Goal: Task Accomplishment & Management: Use online tool/utility

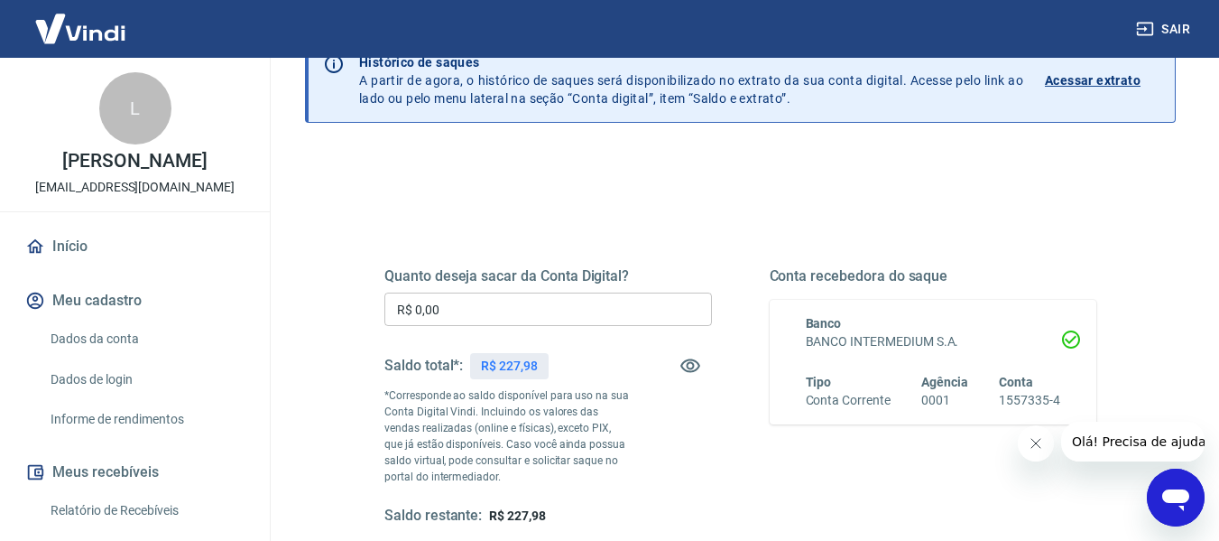
scroll to position [90, 0]
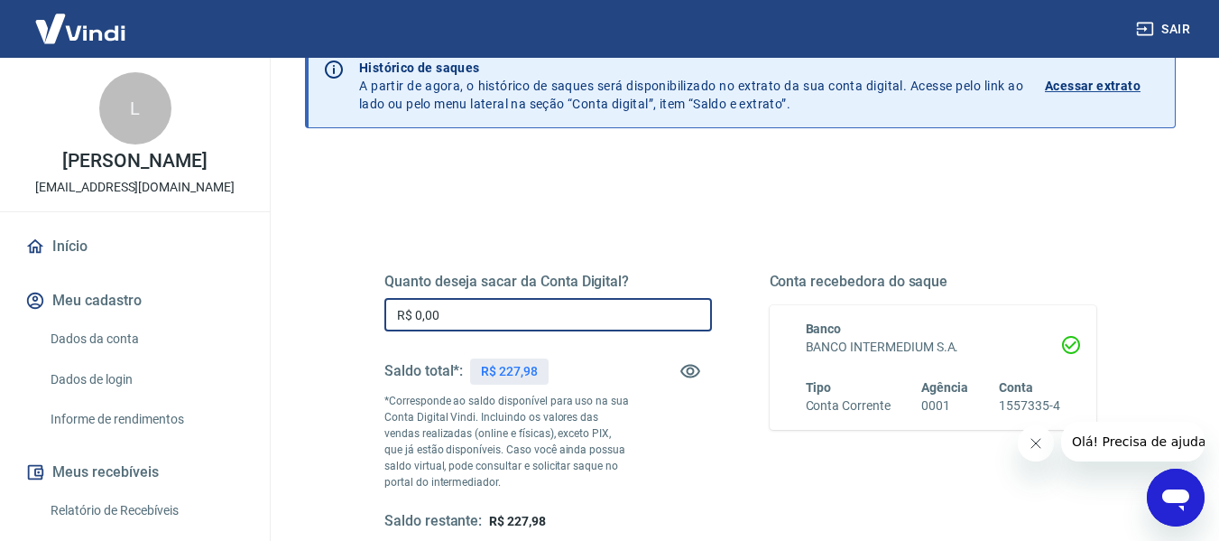
drag, startPoint x: 444, startPoint y: 314, endPoint x: 410, endPoint y: 311, distance: 34.4
click at [410, 311] on input "R$ 0,00" at bounding box center [549, 314] width 328 height 33
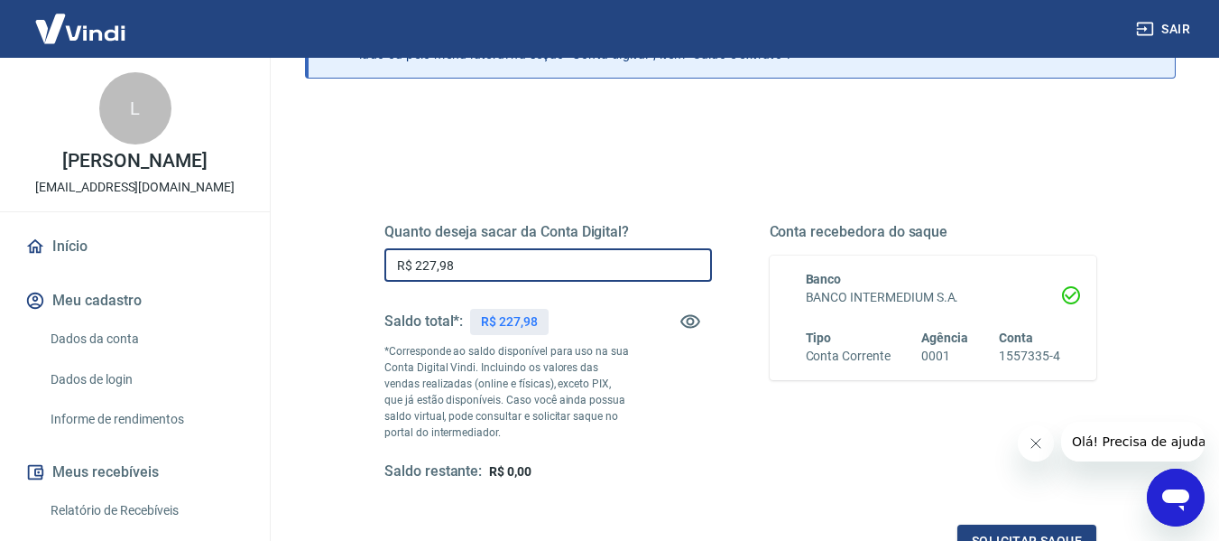
scroll to position [181, 0]
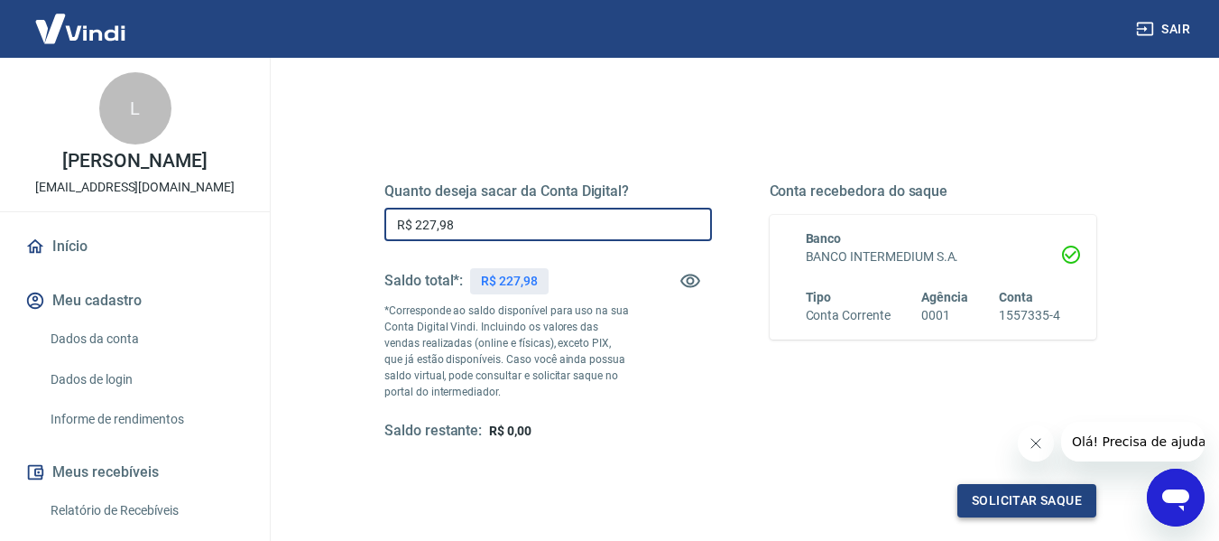
type input "R$ 227,98"
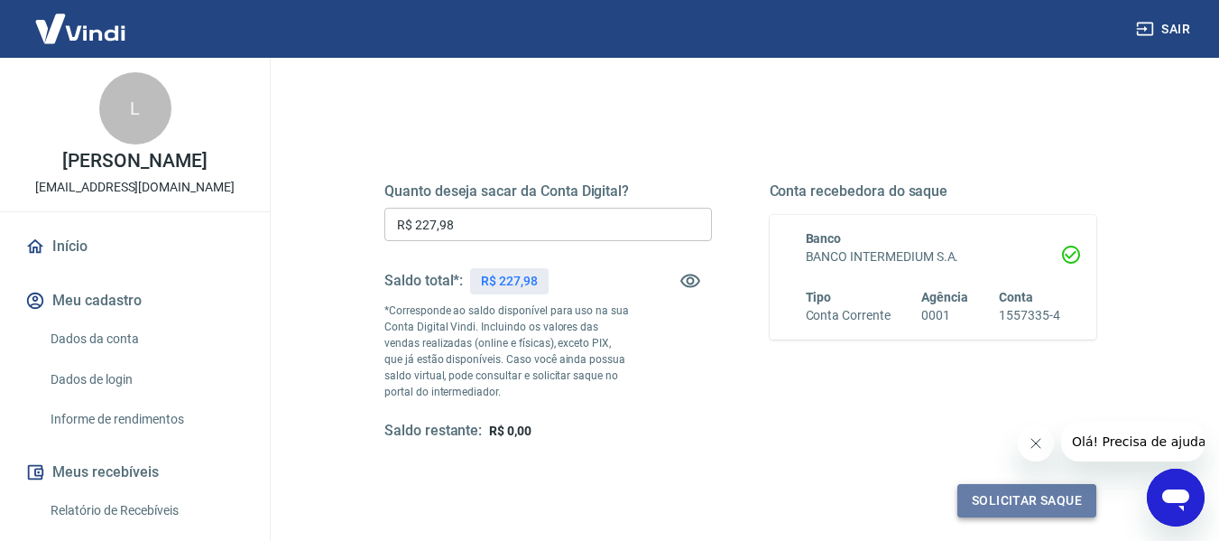
click at [1023, 507] on button "Solicitar saque" at bounding box center [1027, 500] width 139 height 33
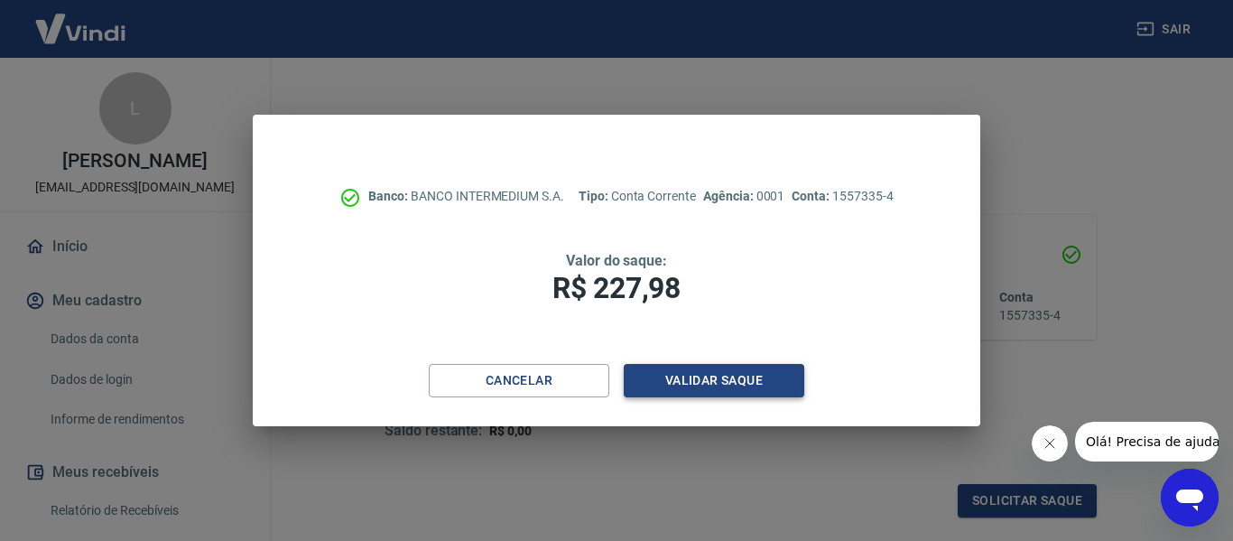
click at [720, 380] on button "Validar saque" at bounding box center [714, 380] width 181 height 33
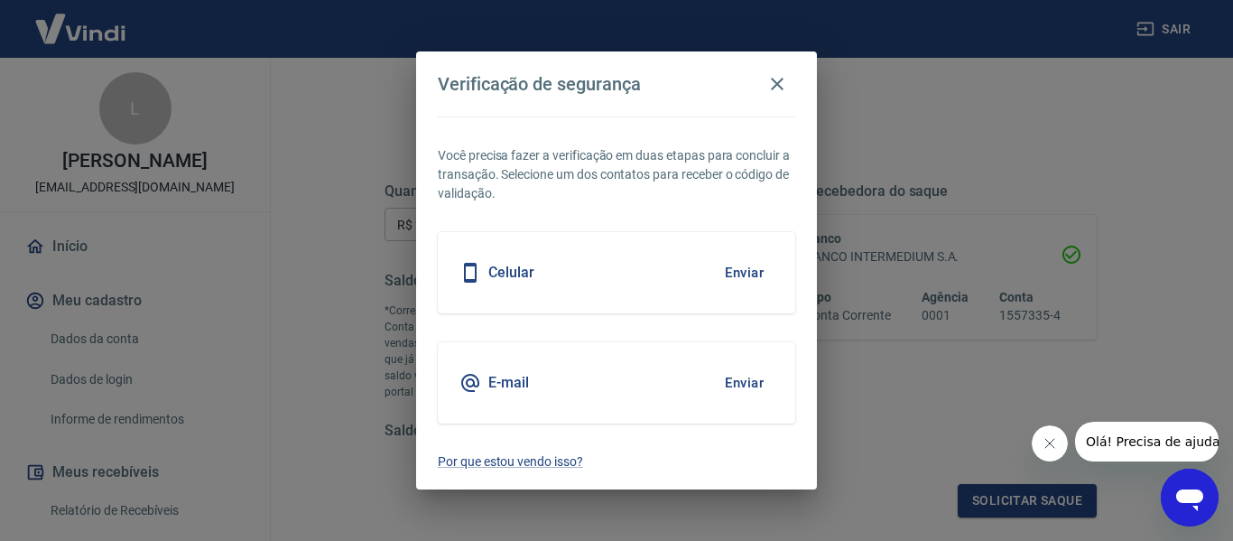
click at [739, 276] on button "Enviar" at bounding box center [744, 273] width 59 height 38
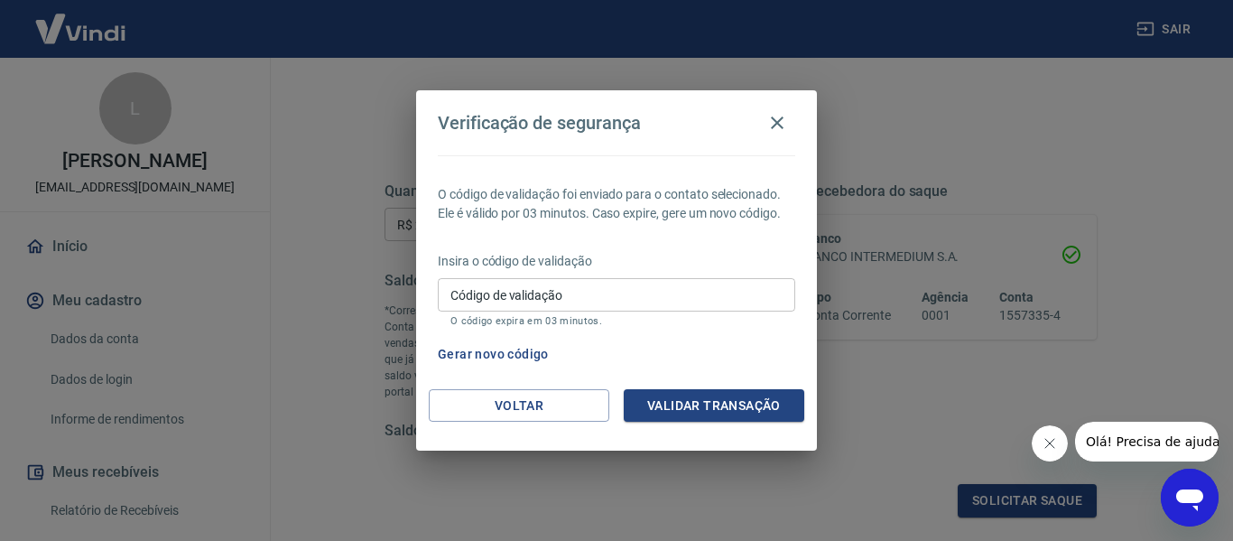
click at [615, 294] on input "Código de validação" at bounding box center [616, 294] width 357 height 33
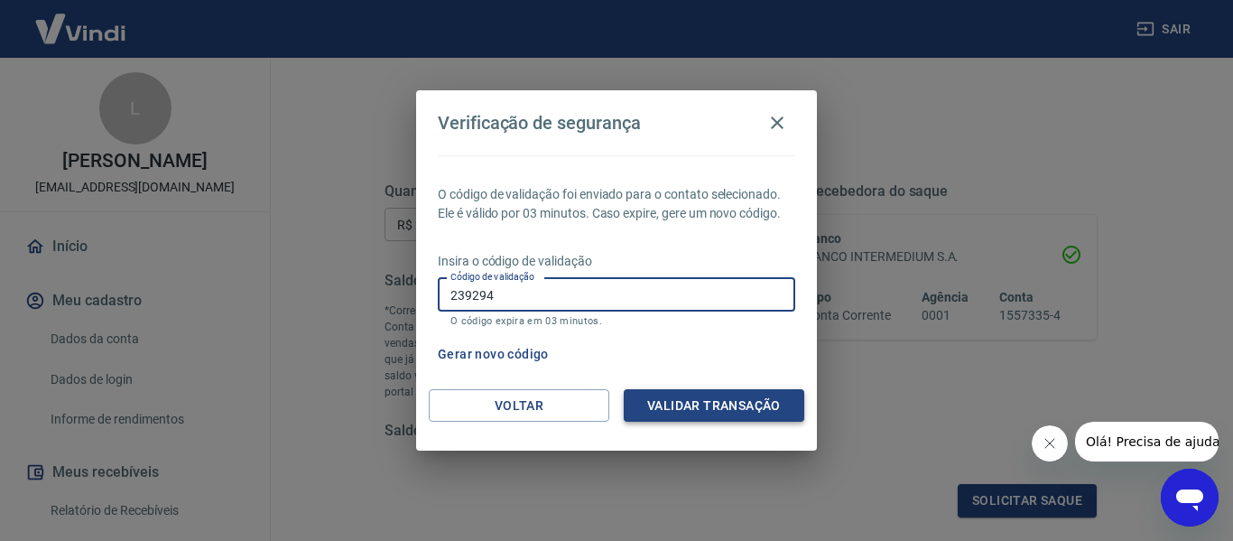
type input "239294"
click at [709, 413] on button "Validar transação" at bounding box center [714, 405] width 181 height 33
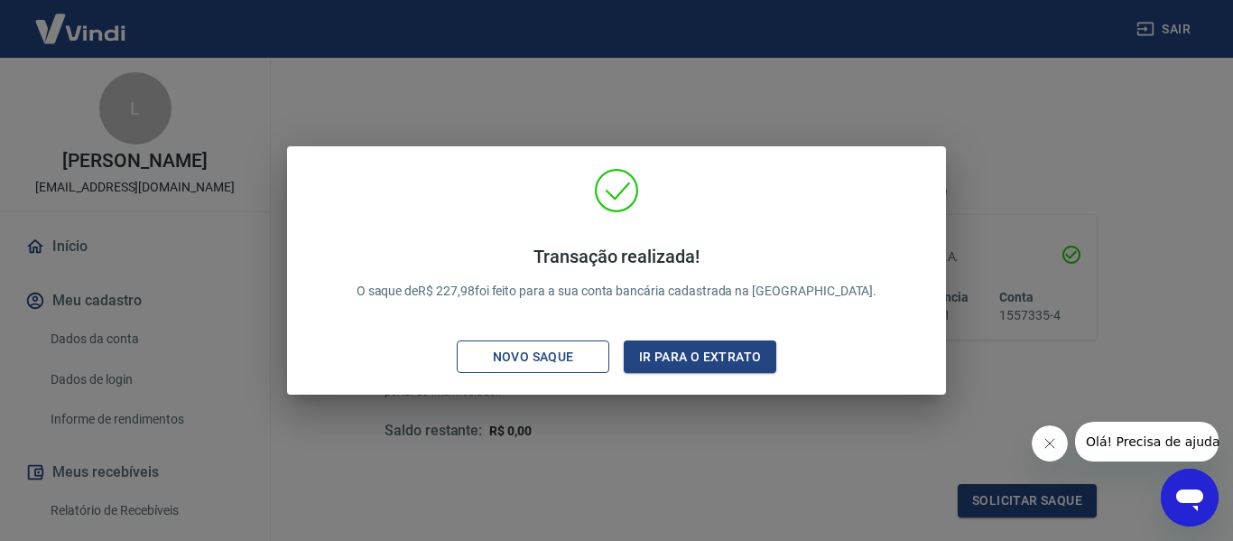
click at [556, 362] on div "Novo saque" at bounding box center [533, 357] width 125 height 23
